Goal: Use online tool/utility: Utilize a website feature to perform a specific function

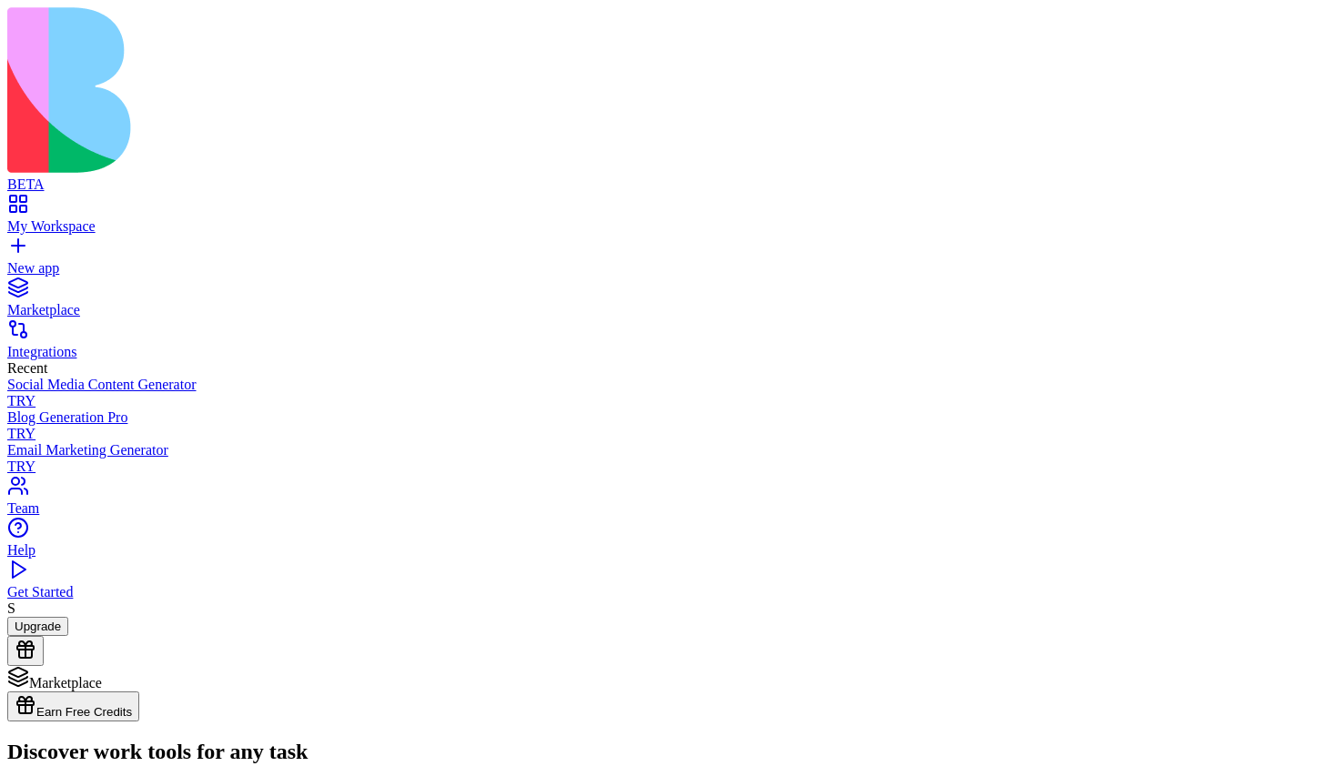
type input "***"
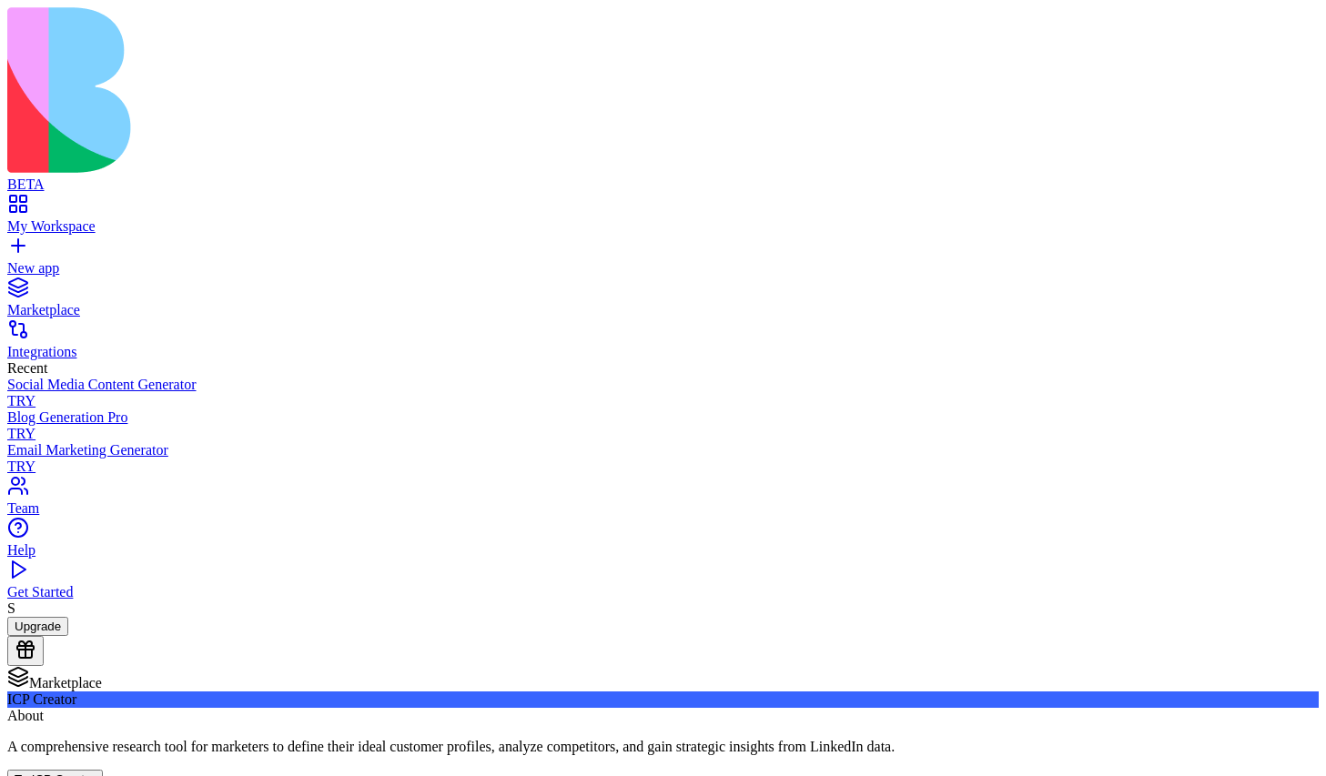
click at [103, 770] on button "Try ICP Creator" at bounding box center [55, 779] width 96 height 19
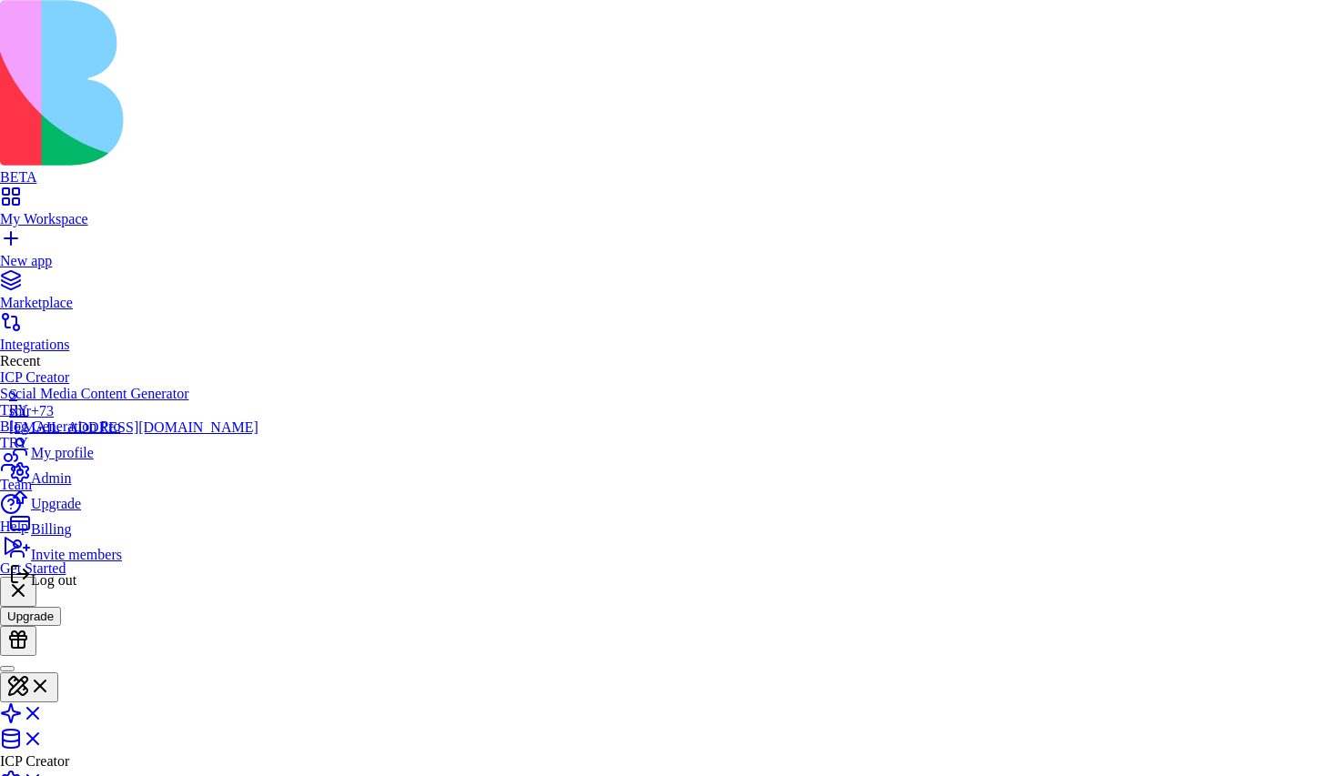
click at [76, 588] on span "Log out" at bounding box center [54, 579] width 46 height 15
